Goal: Check status: Check status

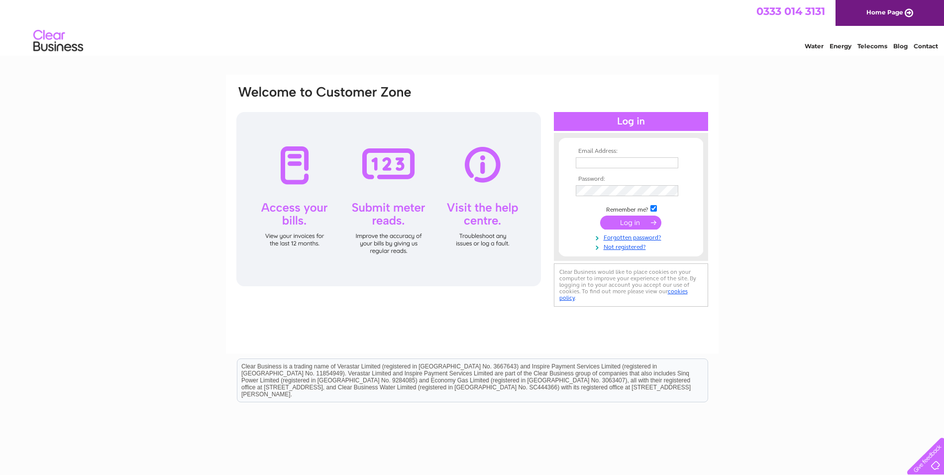
type input "[EMAIL_ADDRESS][DOMAIN_NAME]"
click at [620, 223] on input "submit" at bounding box center [630, 222] width 61 height 14
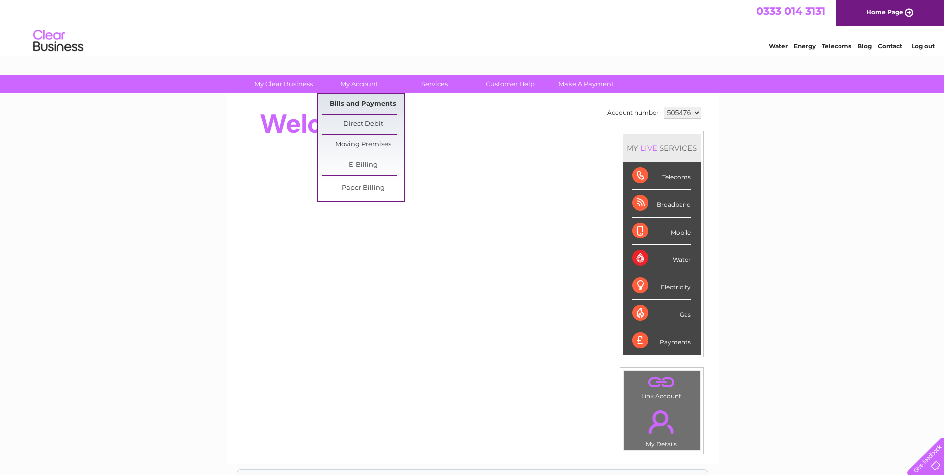
click at [376, 105] on link "Bills and Payments" at bounding box center [363, 104] width 82 height 20
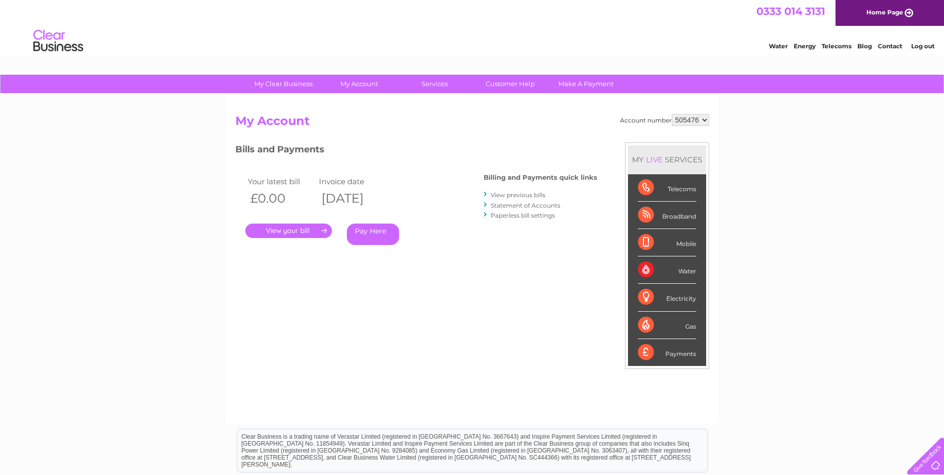
click at [304, 231] on link "." at bounding box center [288, 230] width 87 height 14
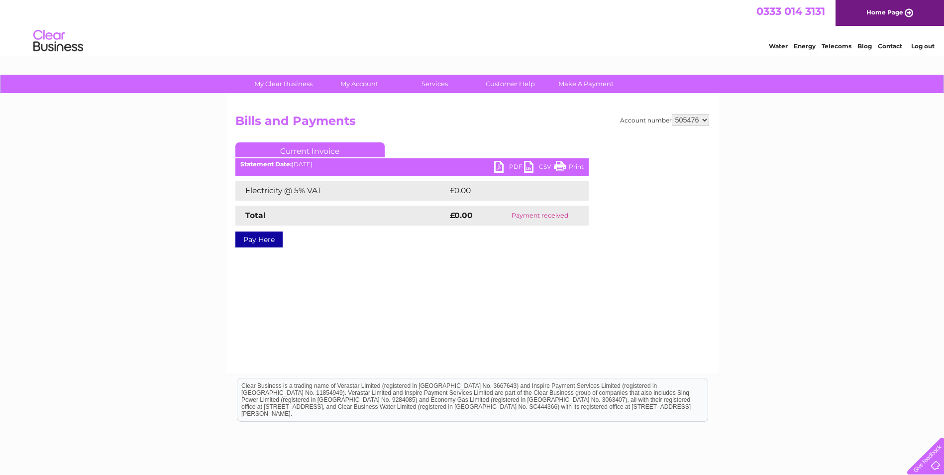
click at [702, 116] on select "505476" at bounding box center [690, 120] width 37 height 12
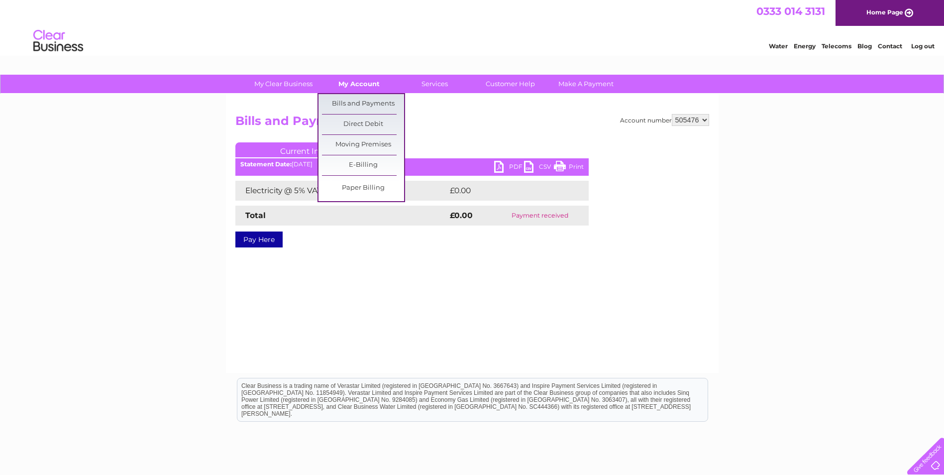
click at [358, 83] on link "My Account" at bounding box center [359, 84] width 82 height 18
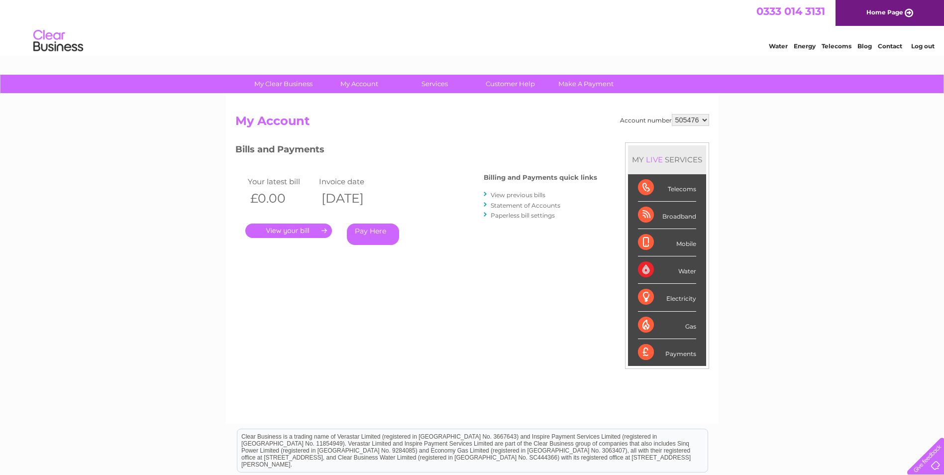
click at [702, 116] on select "505476" at bounding box center [690, 120] width 37 height 12
drag, startPoint x: 702, startPoint y: 116, endPoint x: 670, endPoint y: 106, distance: 34.0
click at [701, 116] on select "505476" at bounding box center [690, 120] width 37 height 12
